Goal: Information Seeking & Learning: Learn about a topic

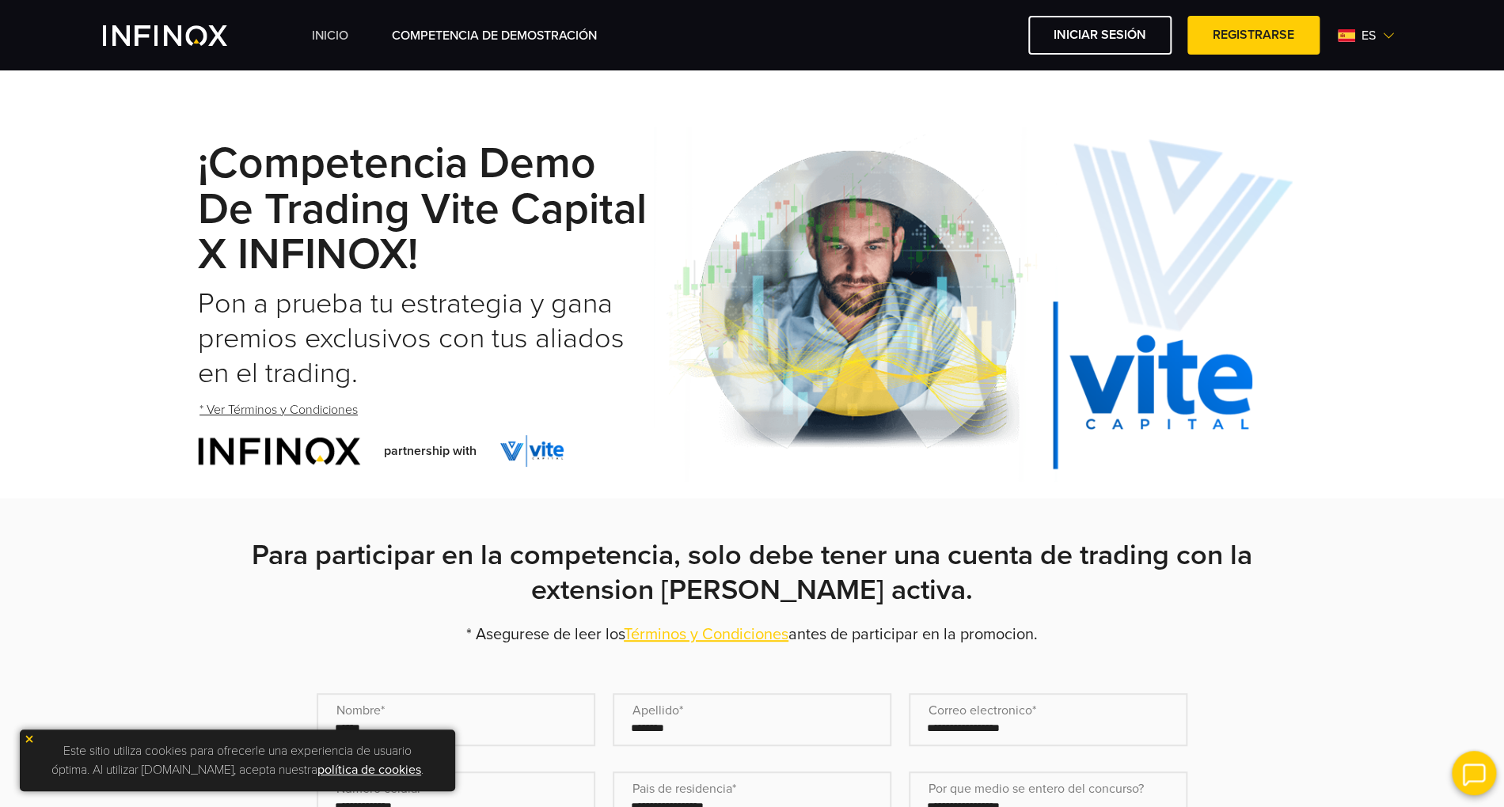
click at [341, 30] on link "INICIO" at bounding box center [330, 35] width 36 height 19
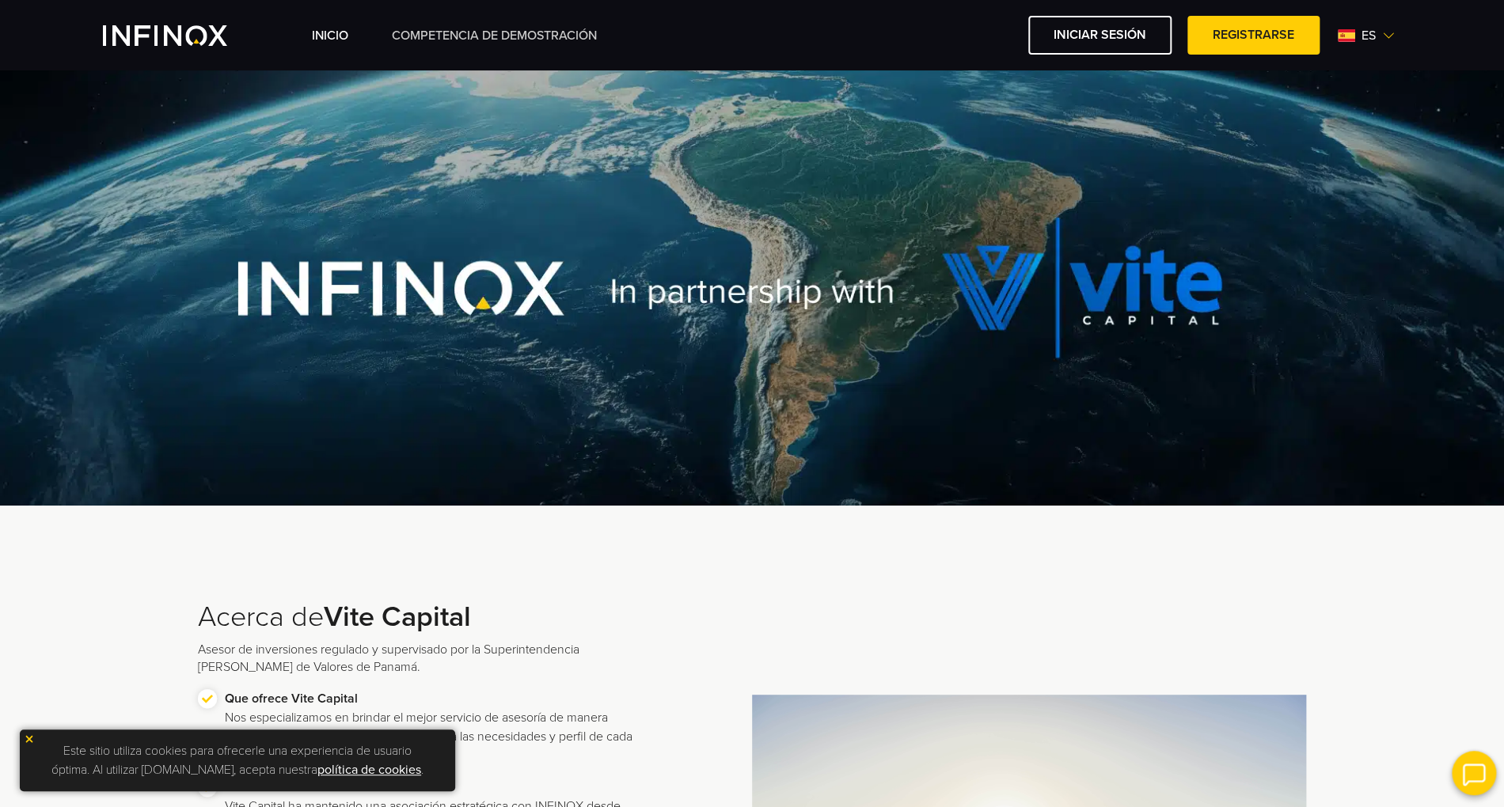
click at [539, 33] on link "Competencia de Demostración" at bounding box center [494, 35] width 205 height 19
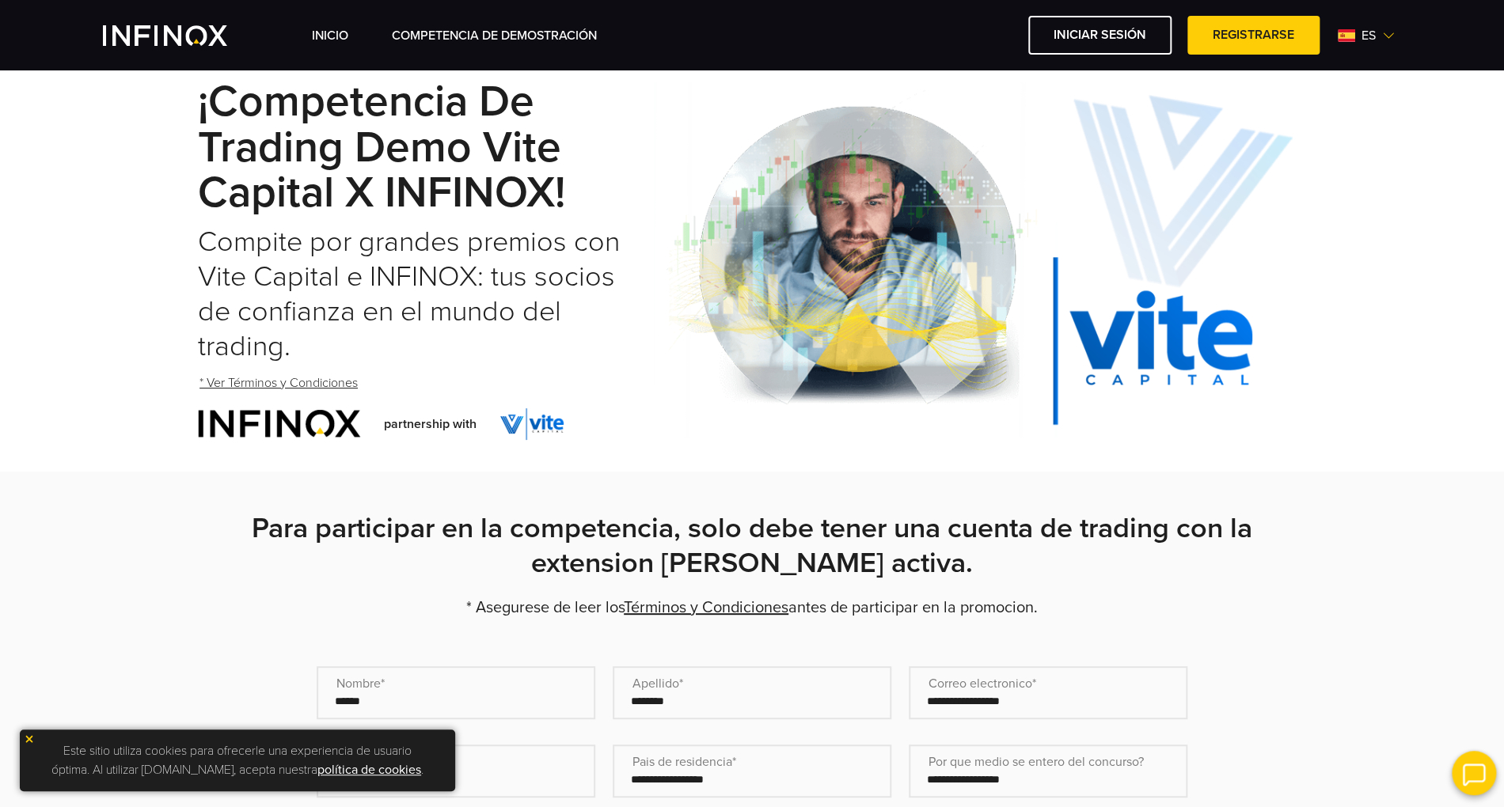
scroll to position [105, 0]
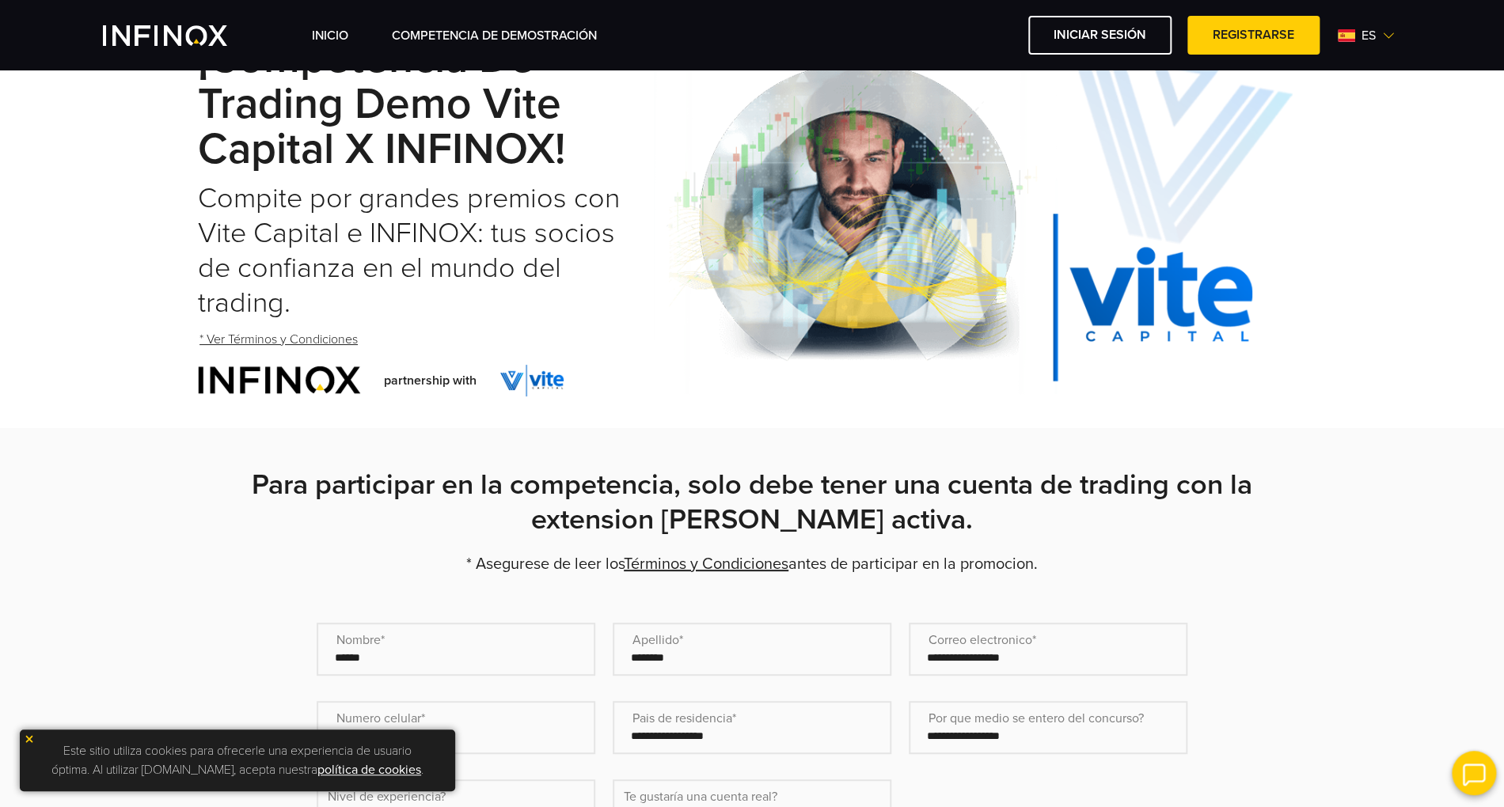
click at [27, 739] on img at bounding box center [29, 739] width 11 height 11
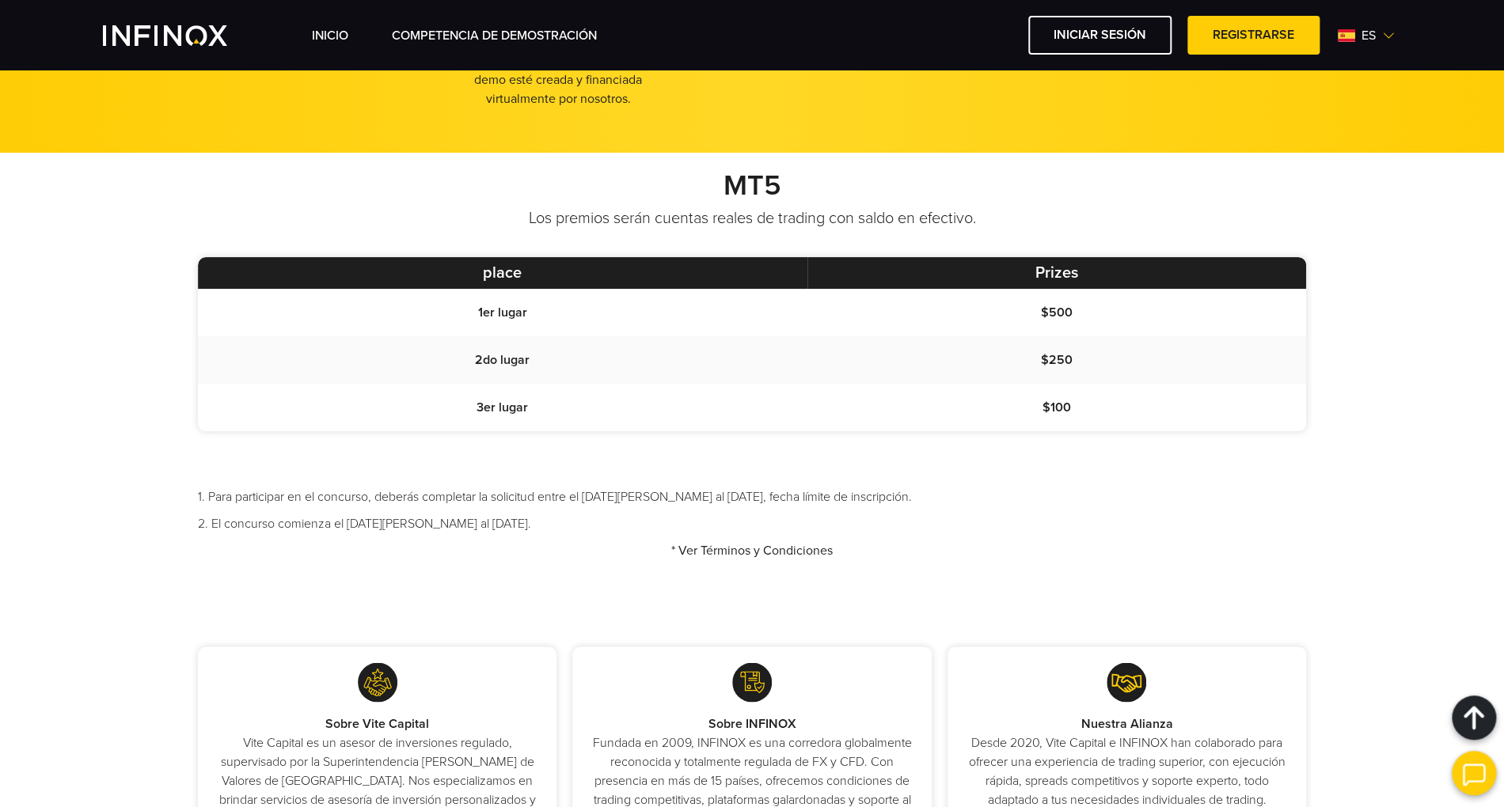
scroll to position [1267, 0]
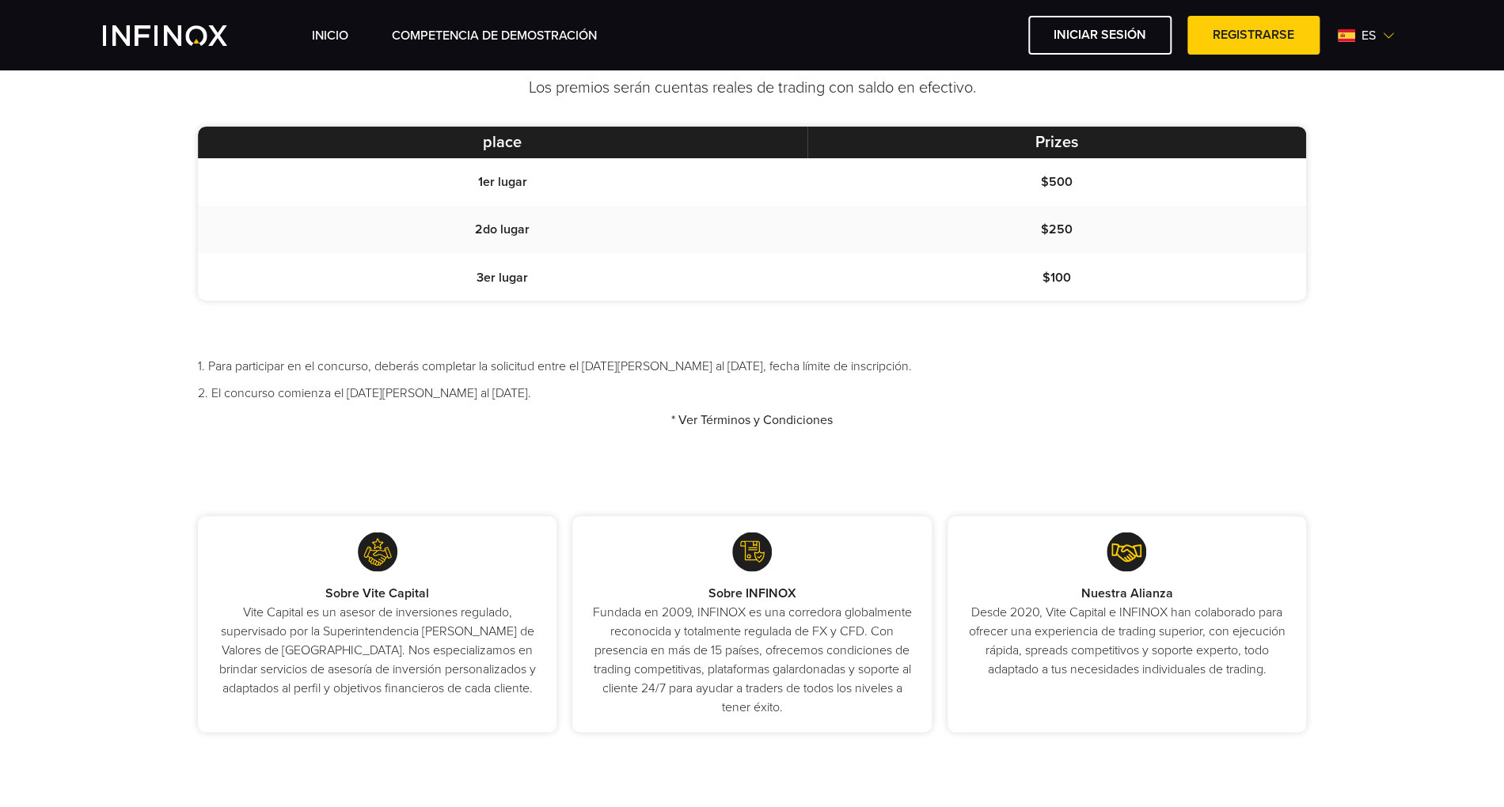
click at [39, 431] on div "MT5 Los premios serán cuentas reales de trading con saldo en efectivo. place Pr…" at bounding box center [752, 269] width 1504 height 494
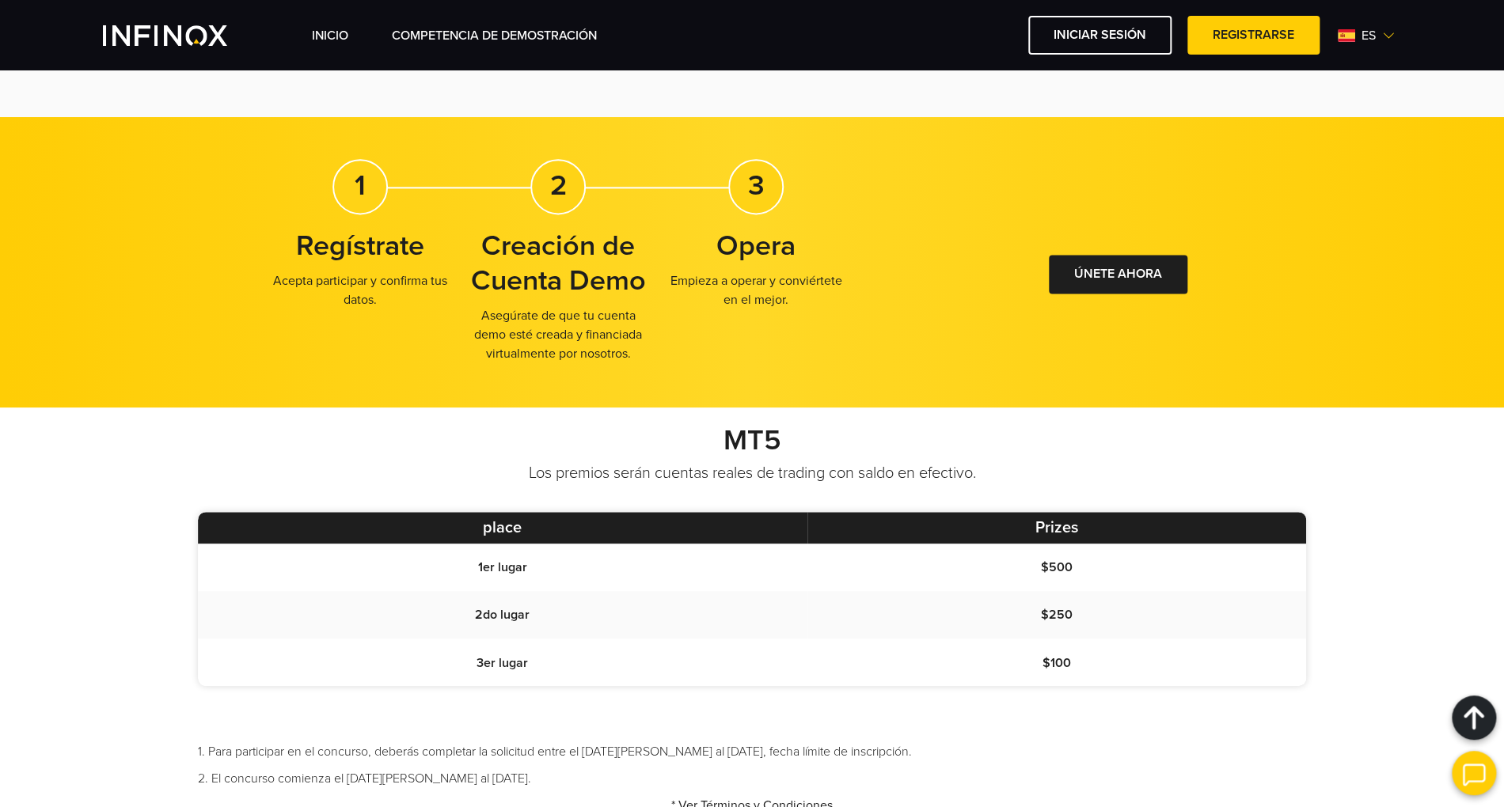
click at [204, 35] on img "INFINOX Vite" at bounding box center [165, 35] width 124 height 21
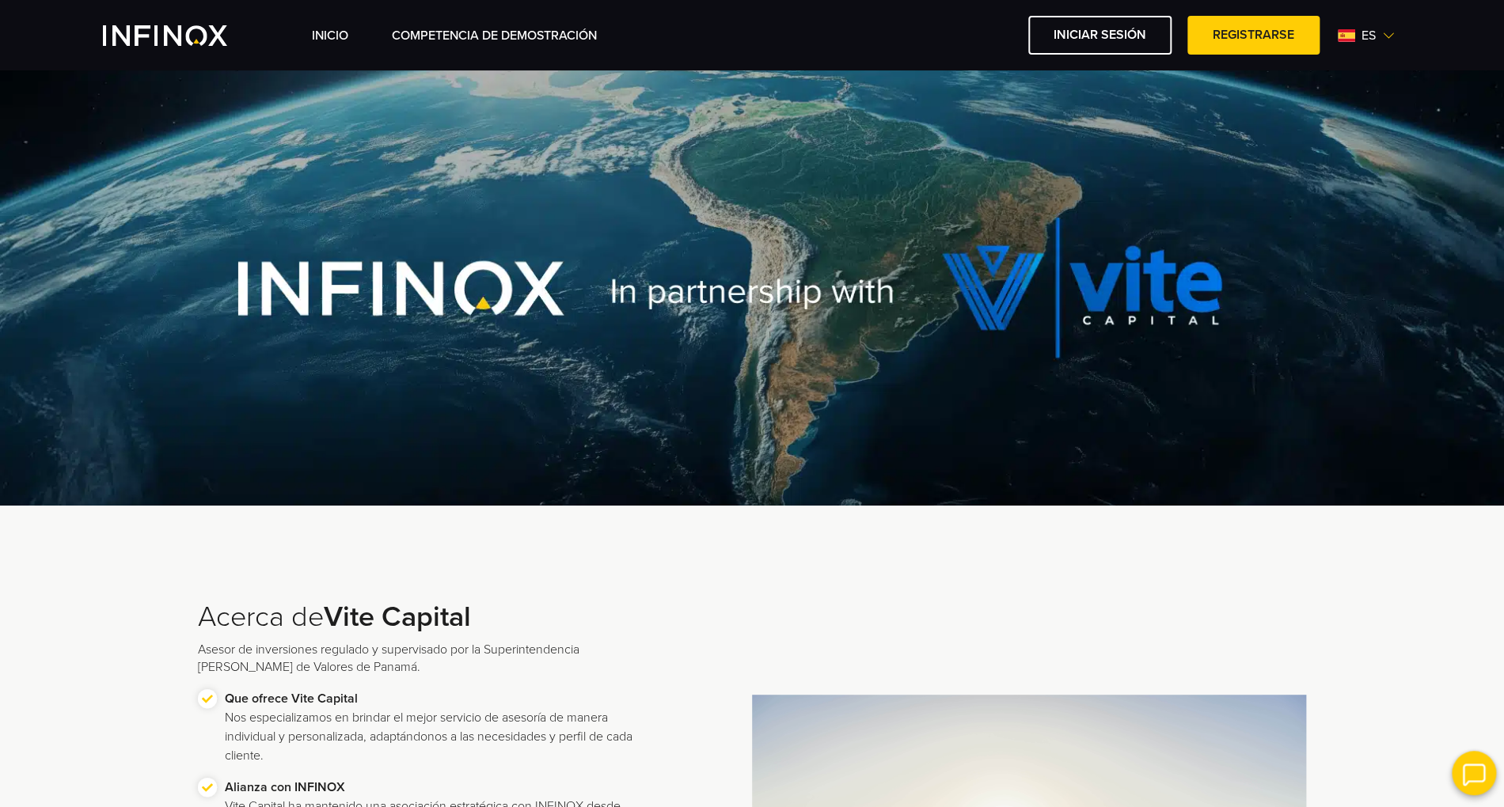
click at [108, 168] on div at bounding box center [752, 287] width 1504 height 435
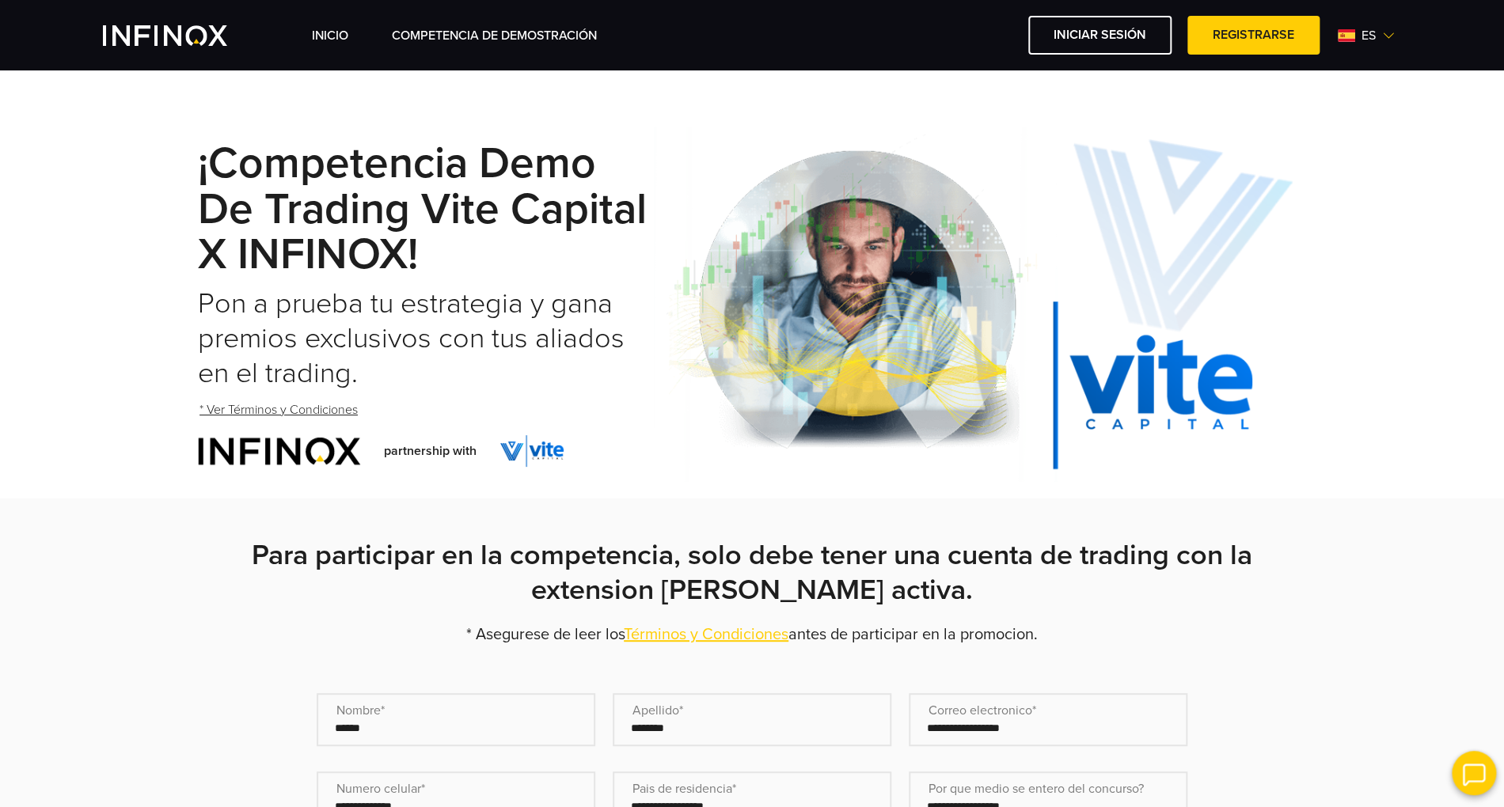
click at [342, 45] on div "INICIO Competencia de Demostración Iniciar sesión Registrarse es English Español" at bounding box center [856, 35] width 1089 height 39
click at [344, 31] on link "INICIO" at bounding box center [330, 35] width 36 height 19
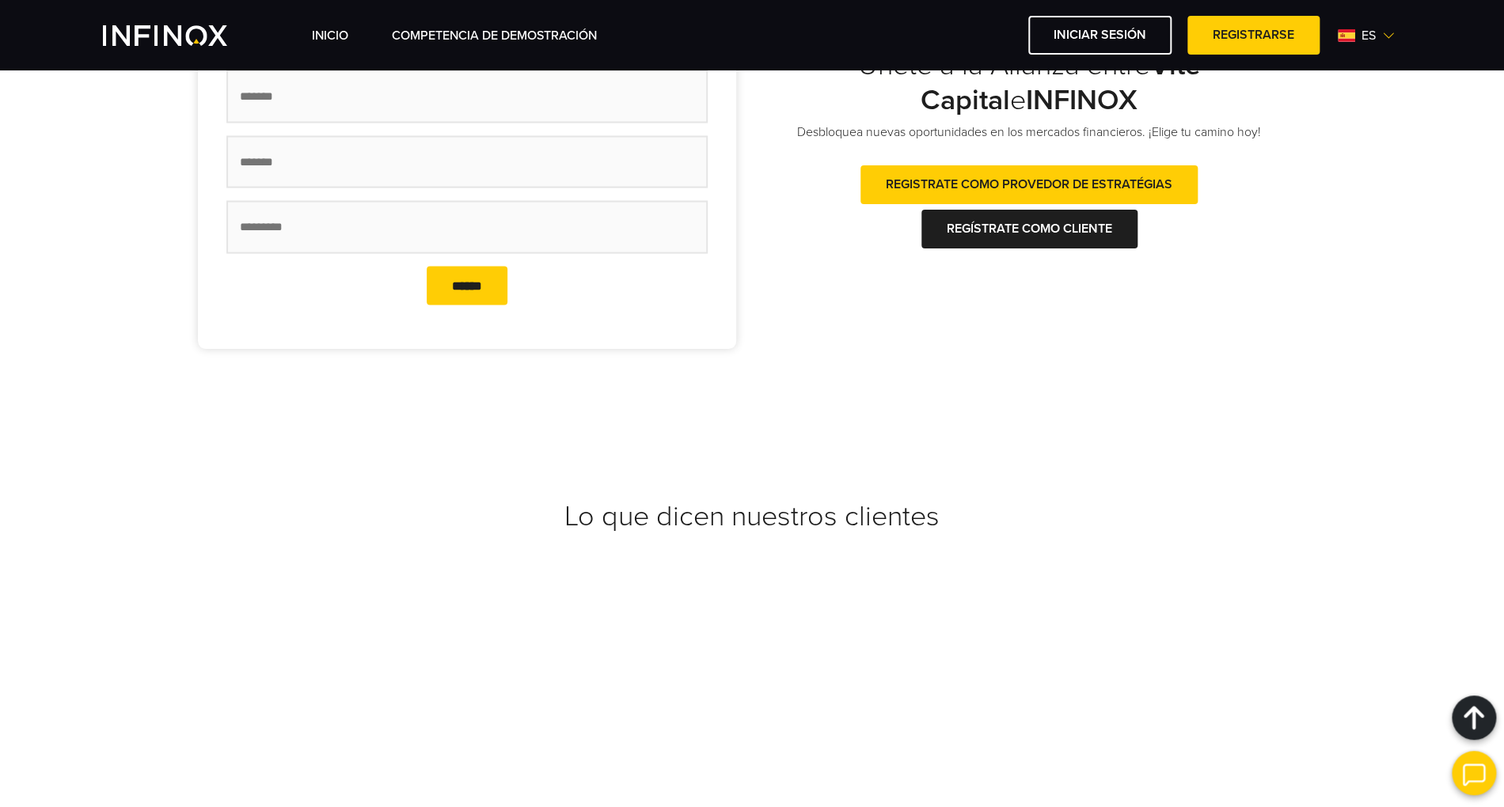
scroll to position [1112, 0]
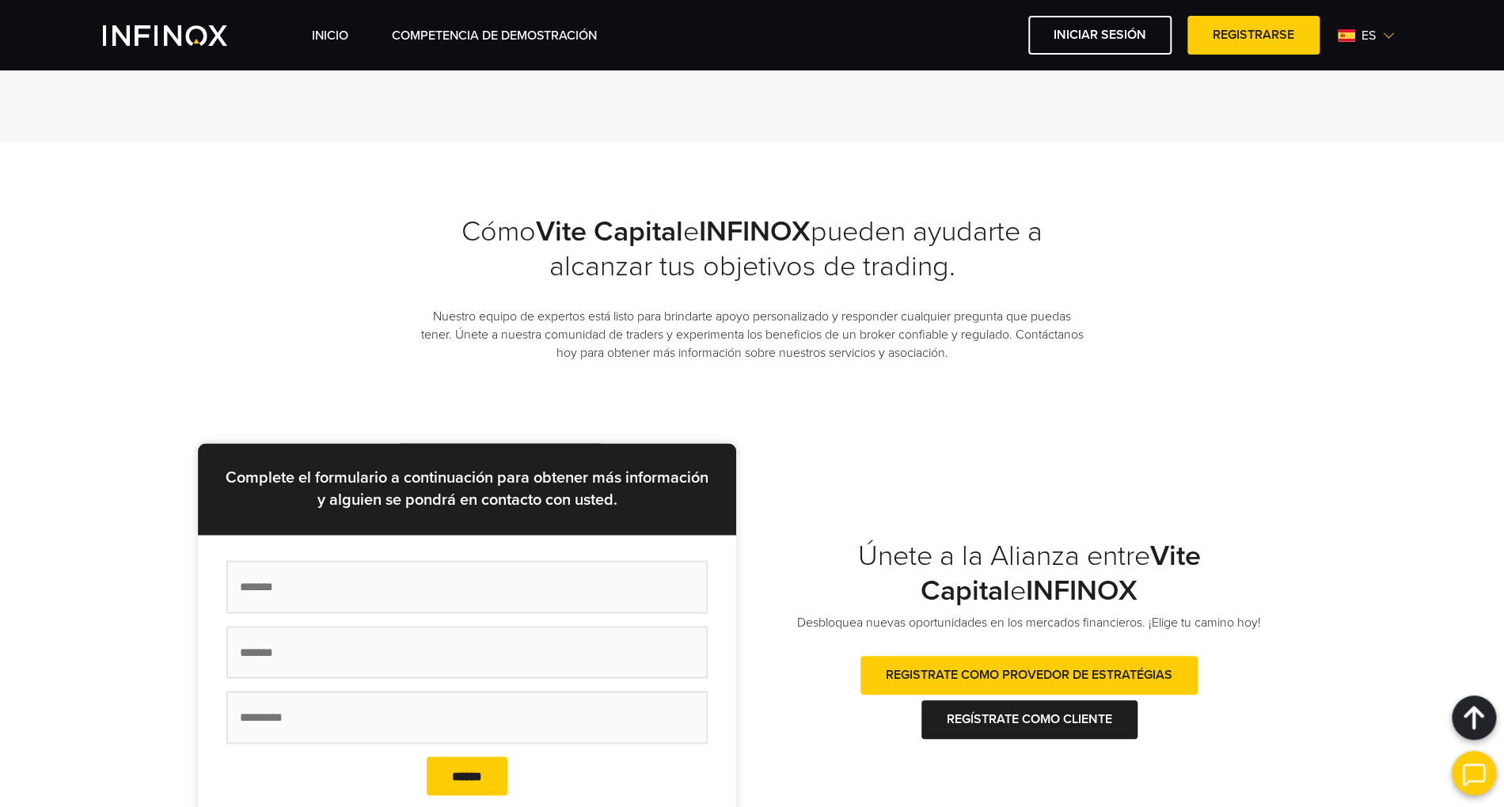
click at [1385, 31] on img at bounding box center [1388, 35] width 13 height 13
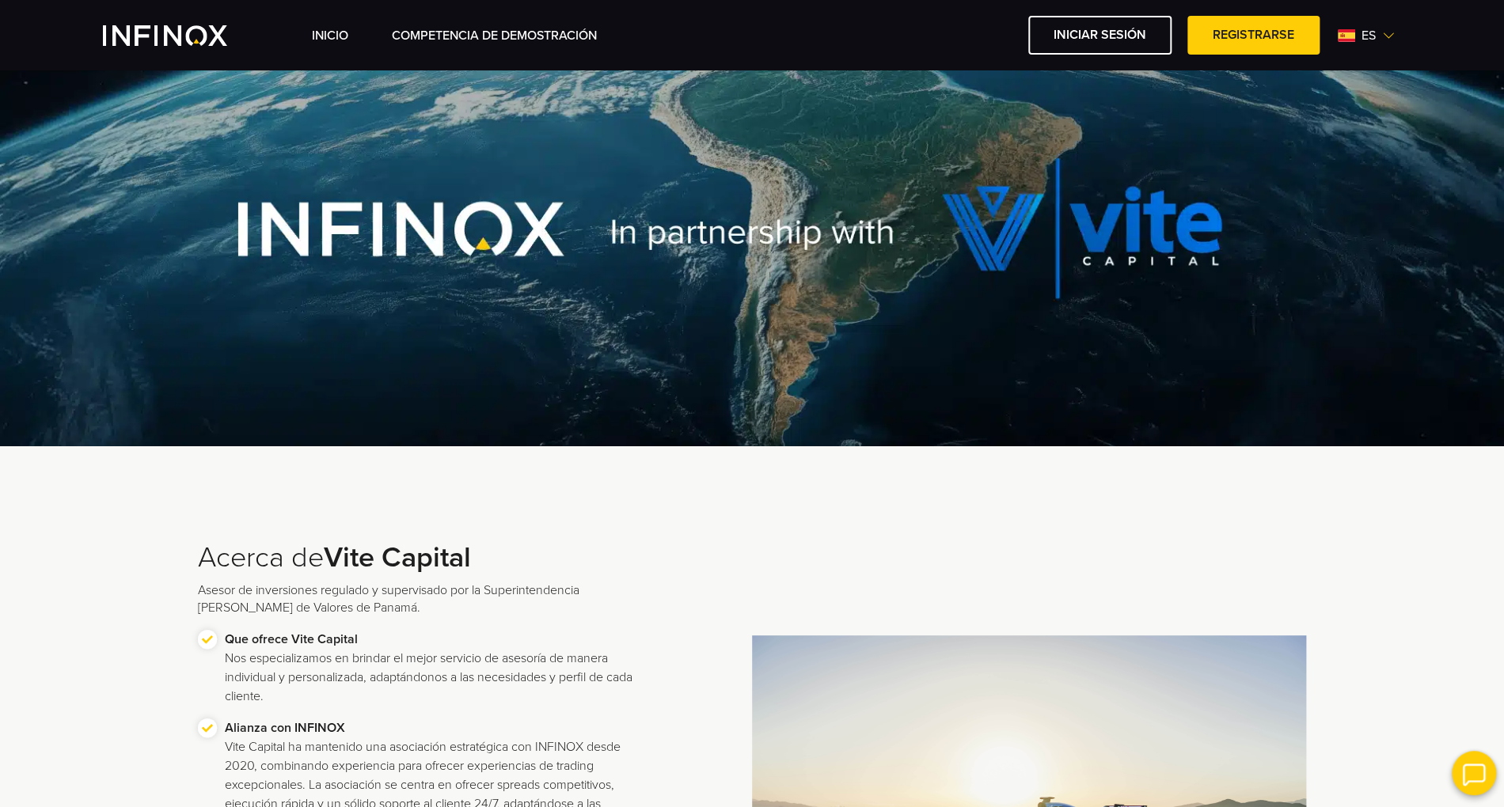
scroll to position [0, 0]
